Goal: Transaction & Acquisition: Purchase product/service

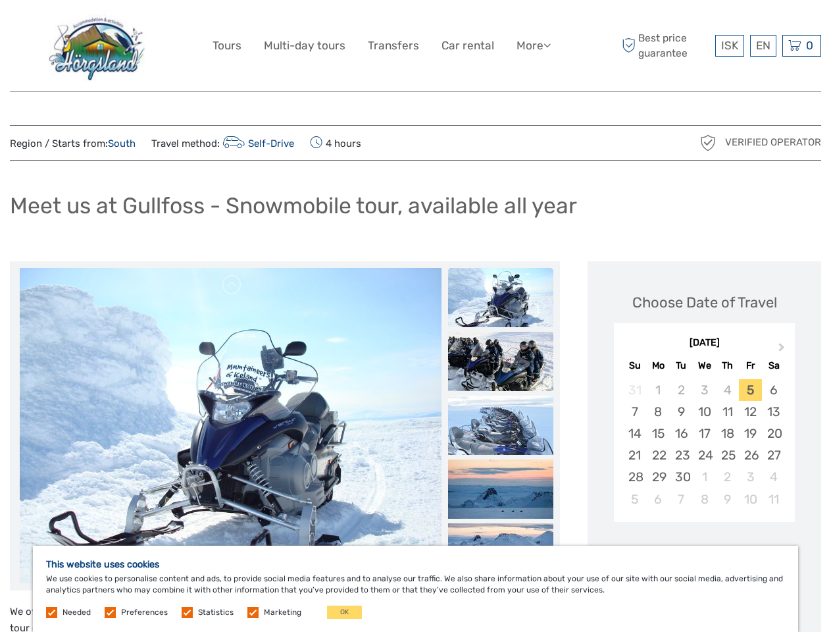
click at [533, 45] on link "More" at bounding box center [534, 45] width 34 height 19
click at [548, 45] on icon at bounding box center [547, 44] width 7 height 11
click at [729, 45] on span "ISK" at bounding box center [729, 45] width 17 height 13
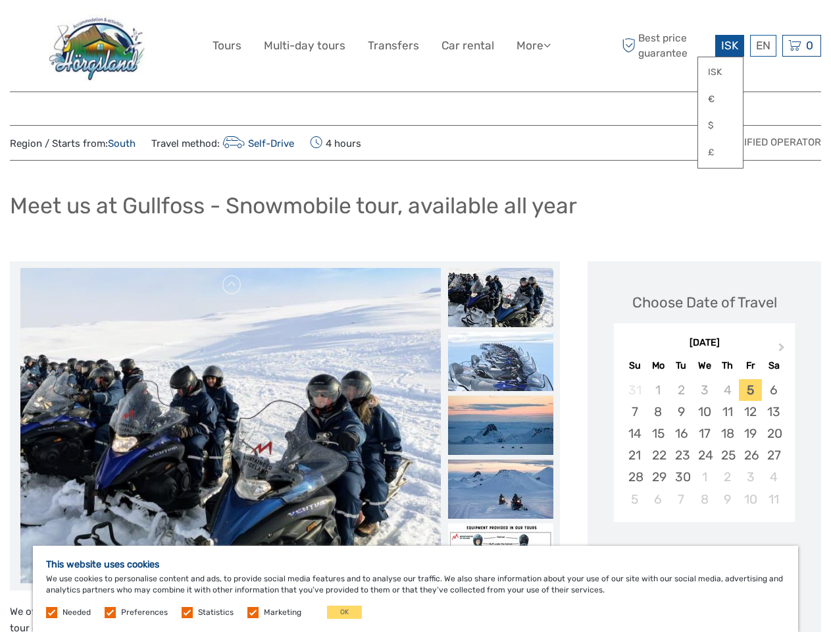
click at [763, 45] on div "EN English Español Deutsch" at bounding box center [763, 46] width 26 height 22
click at [802, 45] on div "0 Items Total 0 ISK Checkout The shopping cart is empty." at bounding box center [802, 46] width 39 height 22
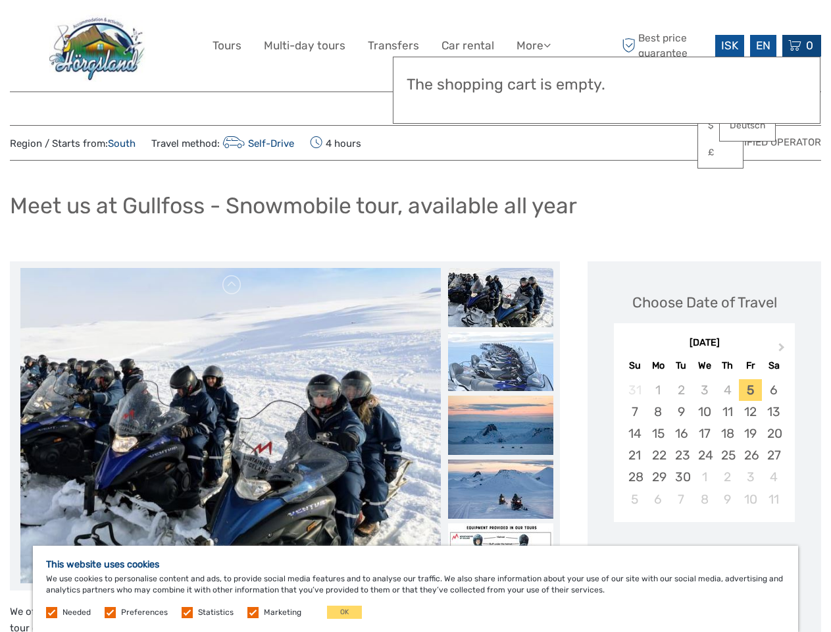
click at [230, 426] on img at bounding box center [230, 426] width 421 height 316
click at [232, 285] on link at bounding box center [232, 284] width 21 height 21
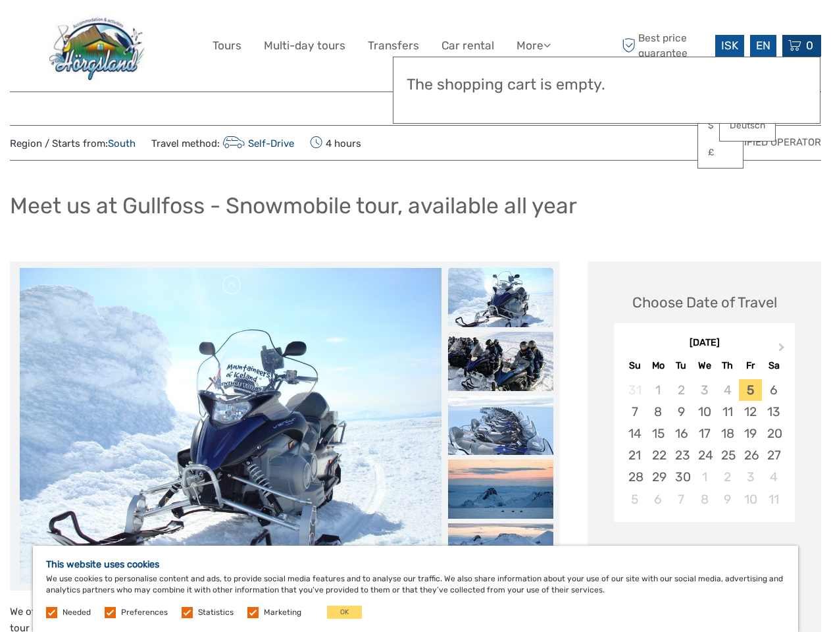
click at [501, 332] on img at bounding box center [500, 361] width 105 height 59
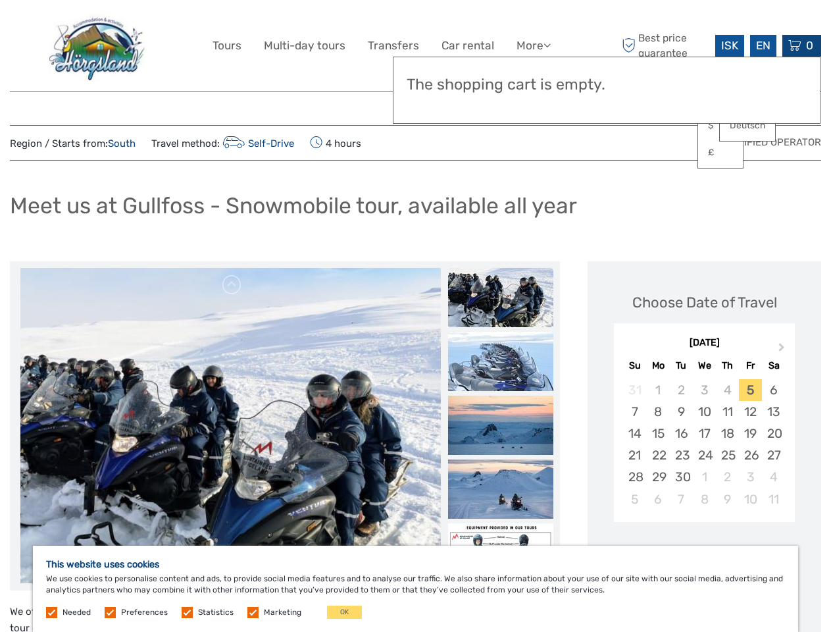
click at [501, 361] on img at bounding box center [500, 361] width 105 height 59
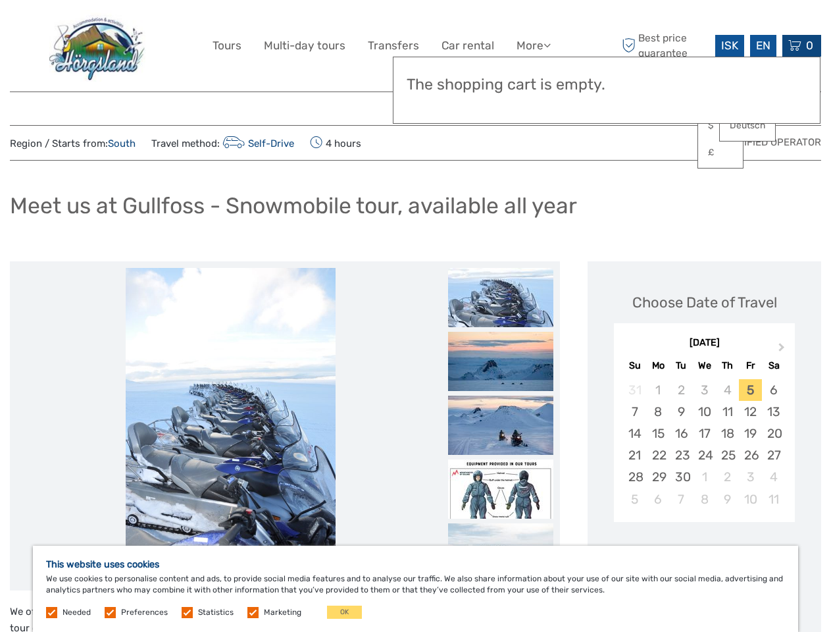
click at [501, 391] on img at bounding box center [500, 361] width 105 height 59
